Goal: Find contact information: Find contact information

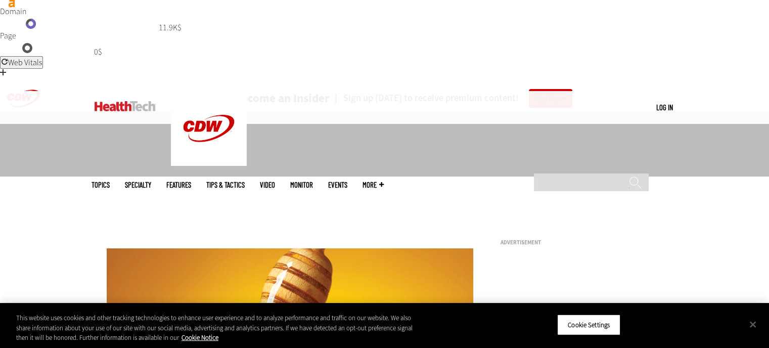
click at [120, 112] on link at bounding box center [125, 106] width 61 height 30
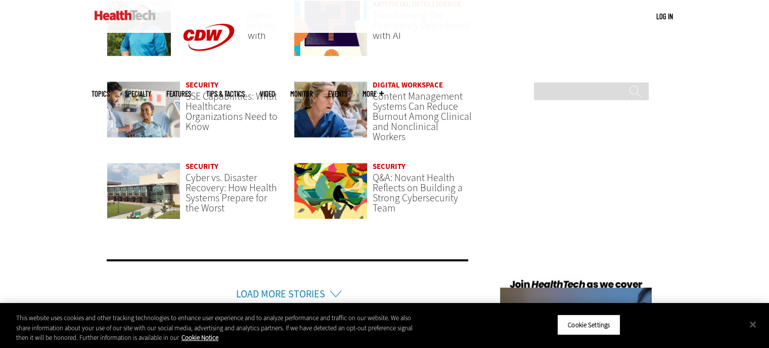
scroll to position [2485, 0]
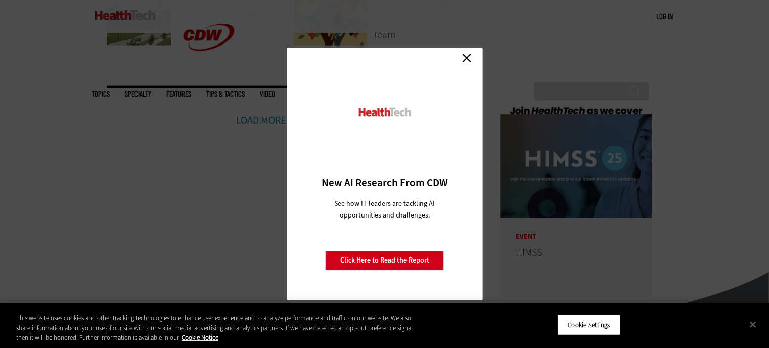
click at [469, 59] on link "Close" at bounding box center [466, 57] width 15 height 15
